Goal: Transaction & Acquisition: Subscribe to service/newsletter

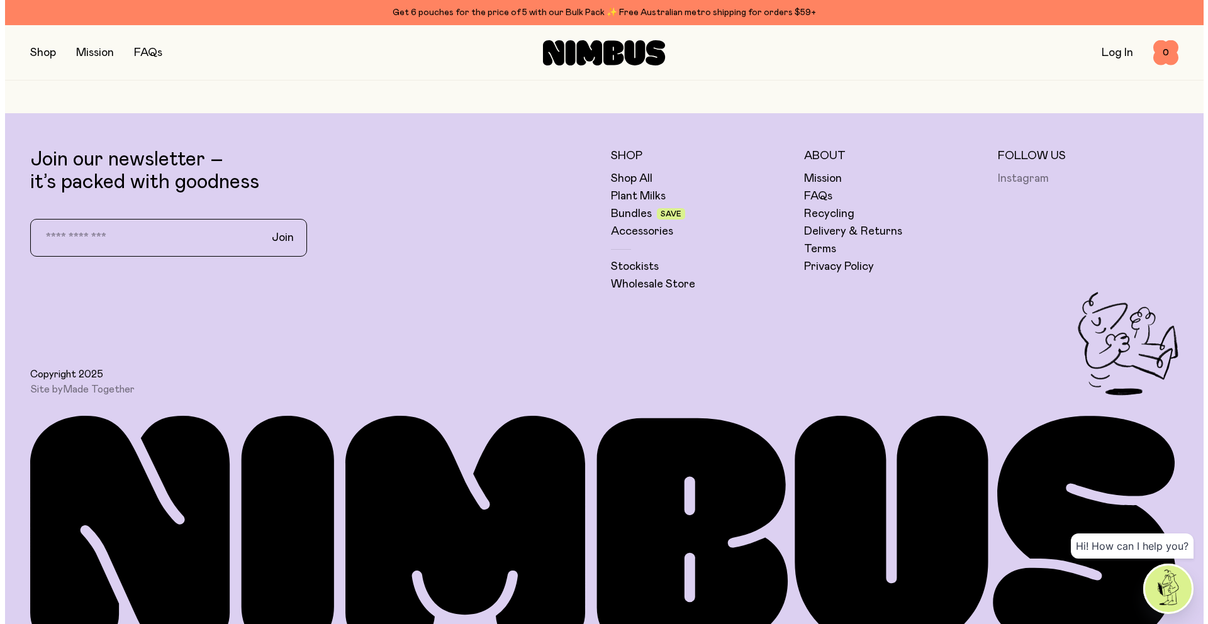
scroll to position [4252, 0]
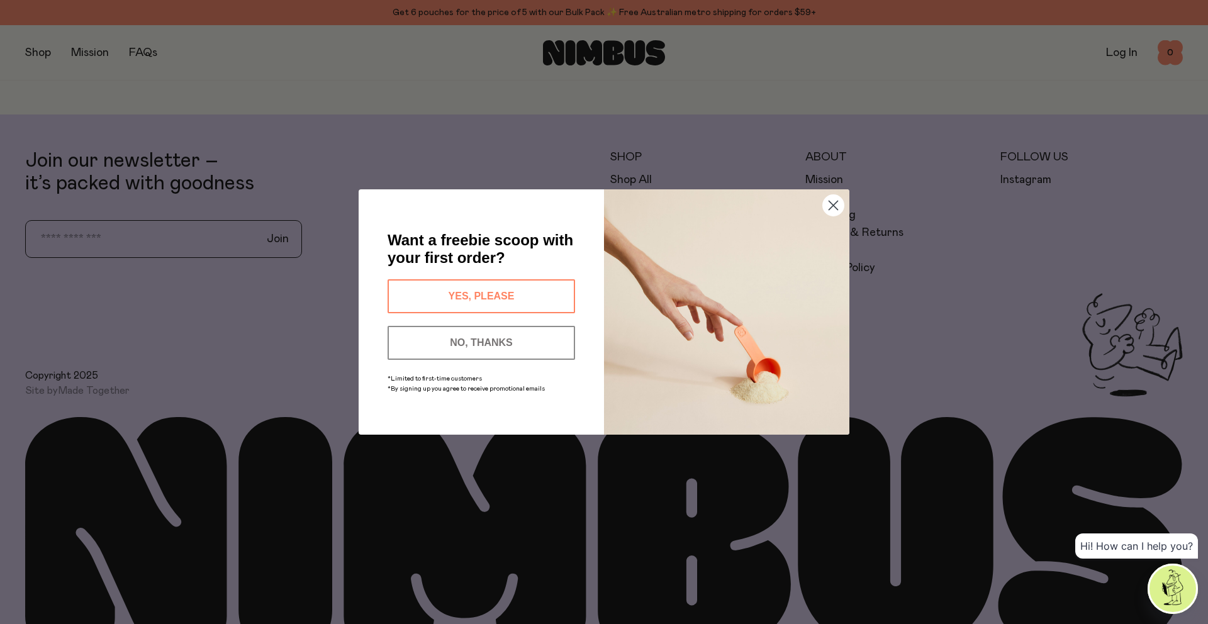
click at [518, 298] on button "YES, PLEASE" at bounding box center [480, 296] width 187 height 34
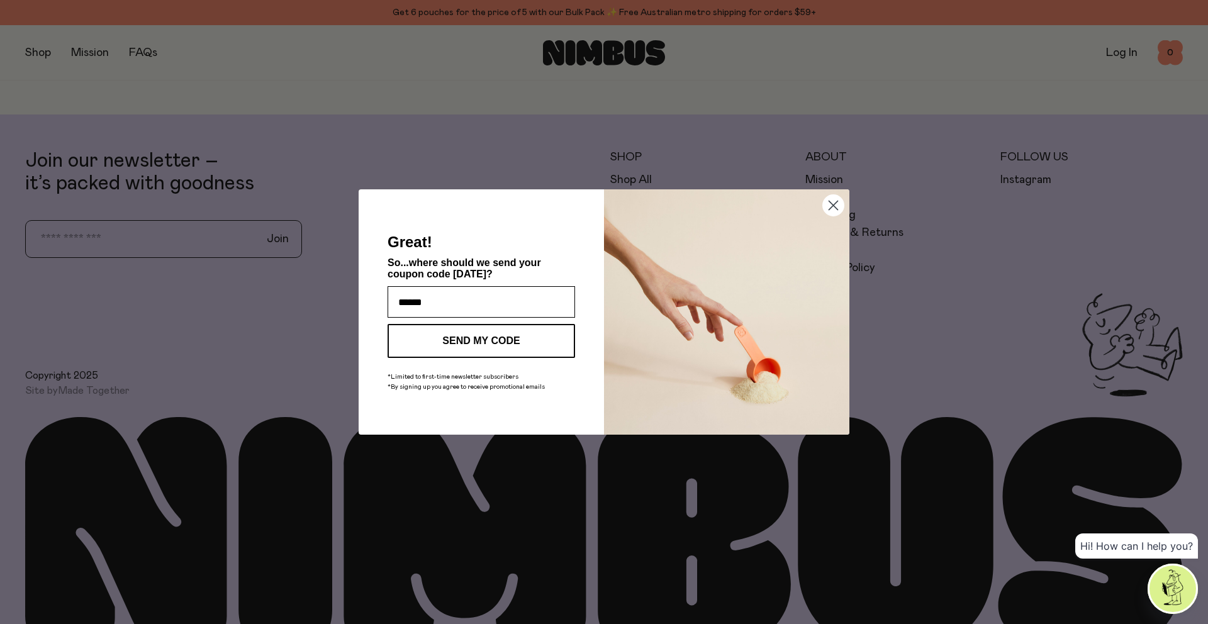
type input "**********"
click at [513, 343] on button "SEND MY CODE" at bounding box center [480, 341] width 187 height 34
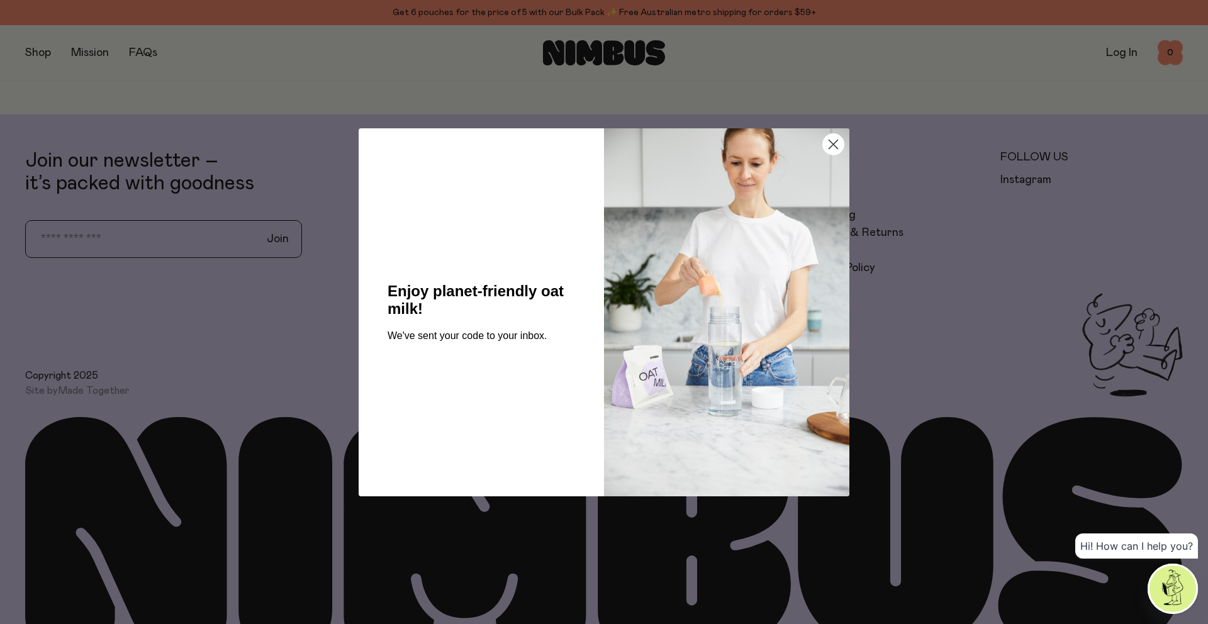
click at [841, 142] on circle "Close dialog" at bounding box center [833, 143] width 21 height 21
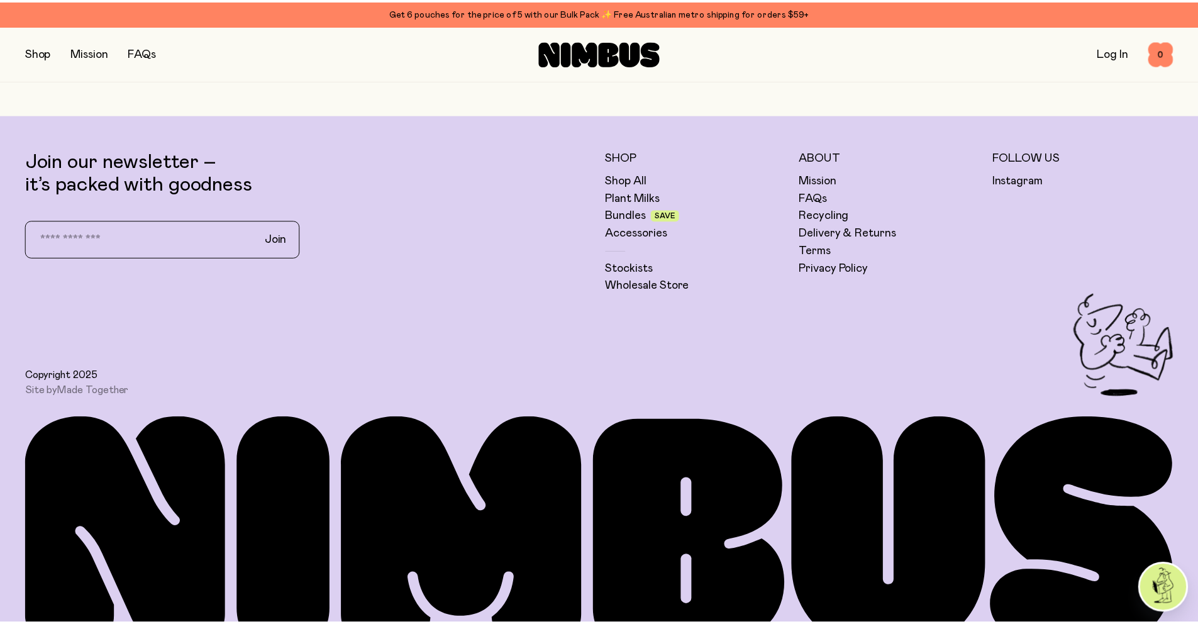
scroll to position [4234, 0]
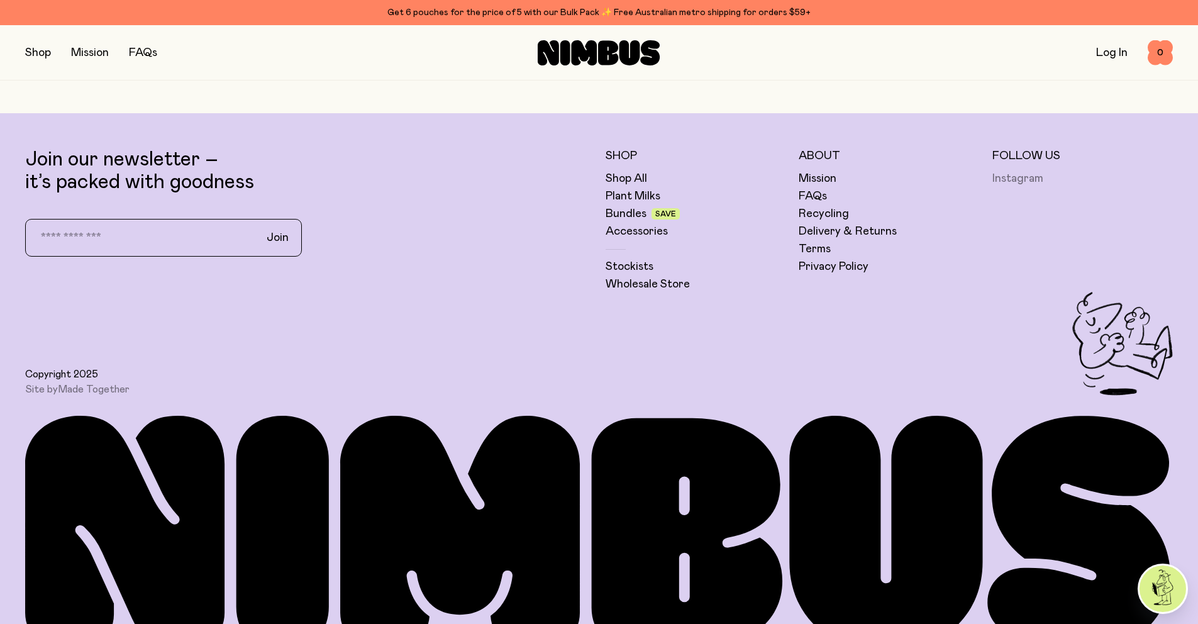
click at [1010, 181] on link "Instagram" at bounding box center [1018, 178] width 51 height 15
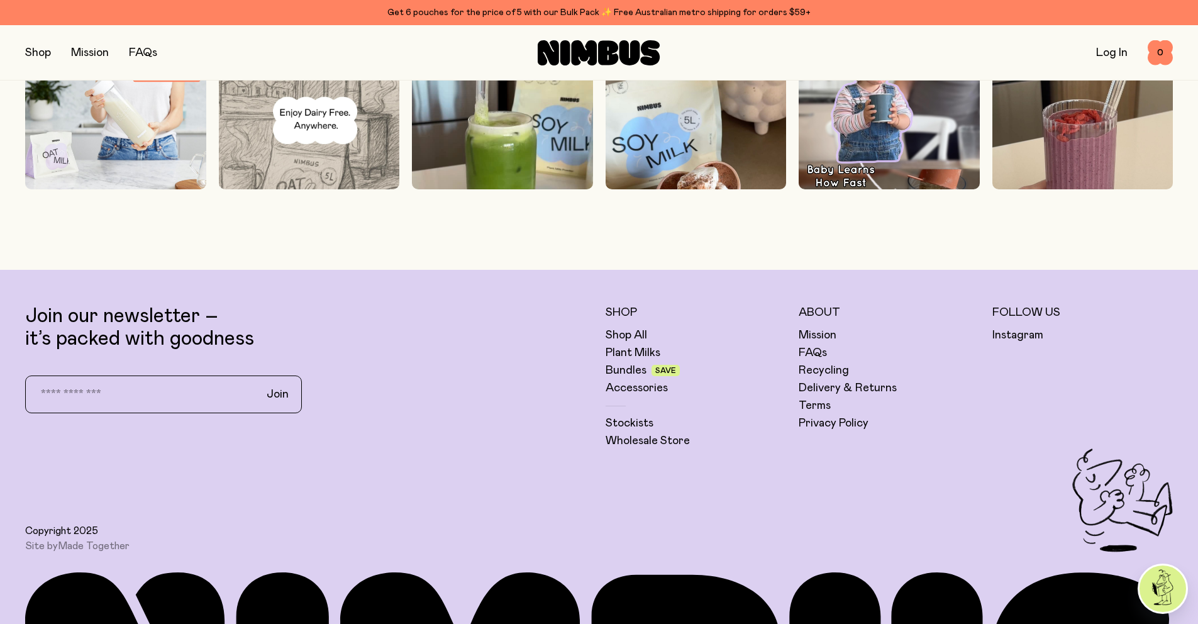
scroll to position [4070, 0]
